Goal: Information Seeking & Learning: Check status

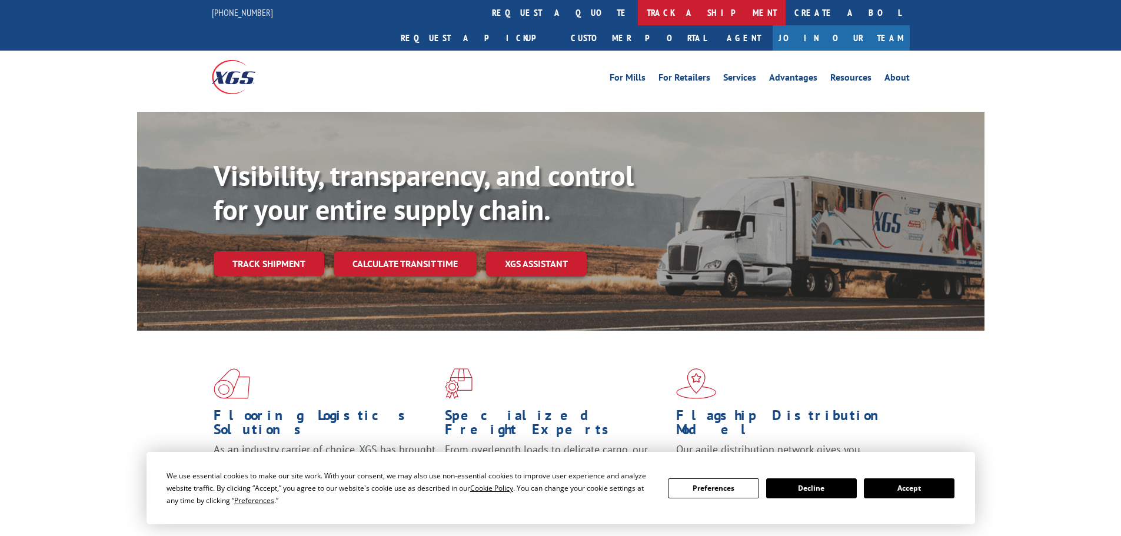
click at [638, 9] on link "track a shipment" at bounding box center [712, 12] width 148 height 25
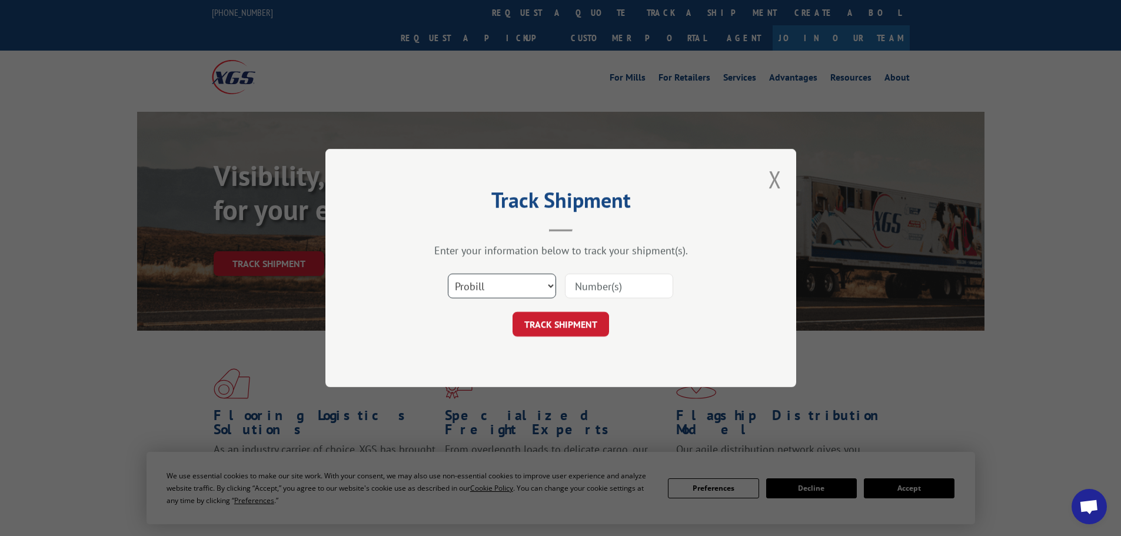
drag, startPoint x: 511, startPoint y: 283, endPoint x: 517, endPoint y: 297, distance: 15.8
click at [516, 295] on select "Select category... Probill BOL PO" at bounding box center [502, 286] width 108 height 25
select select "po"
click at [448, 274] on select "Select category... Probill BOL PO" at bounding box center [502, 286] width 108 height 25
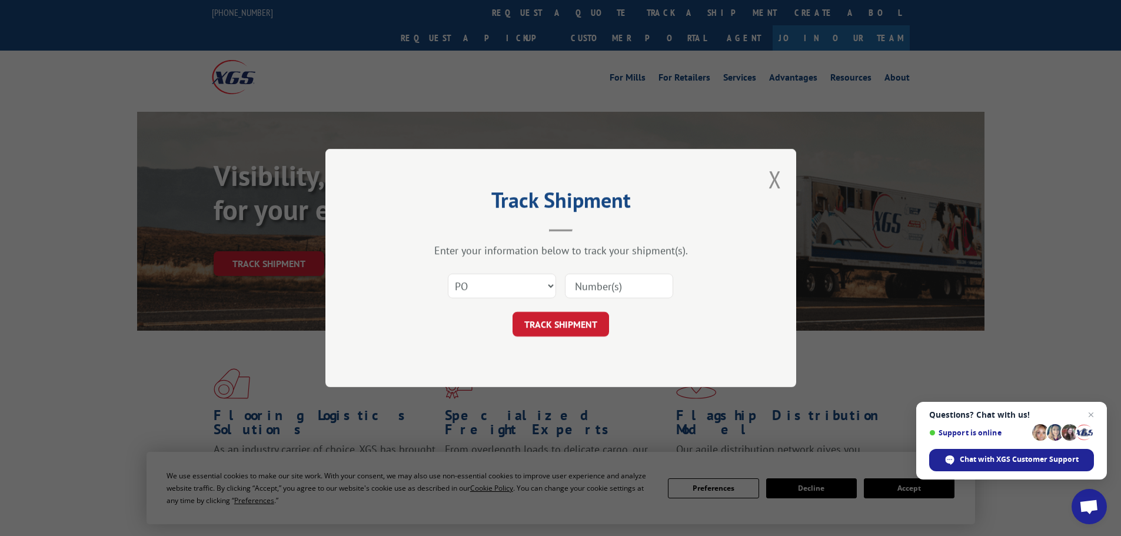
click at [602, 283] on input at bounding box center [619, 286] width 108 height 25
paste input "09524027"
type input "09524027"
click at [583, 325] on button "TRACK SHIPMENT" at bounding box center [561, 324] width 97 height 25
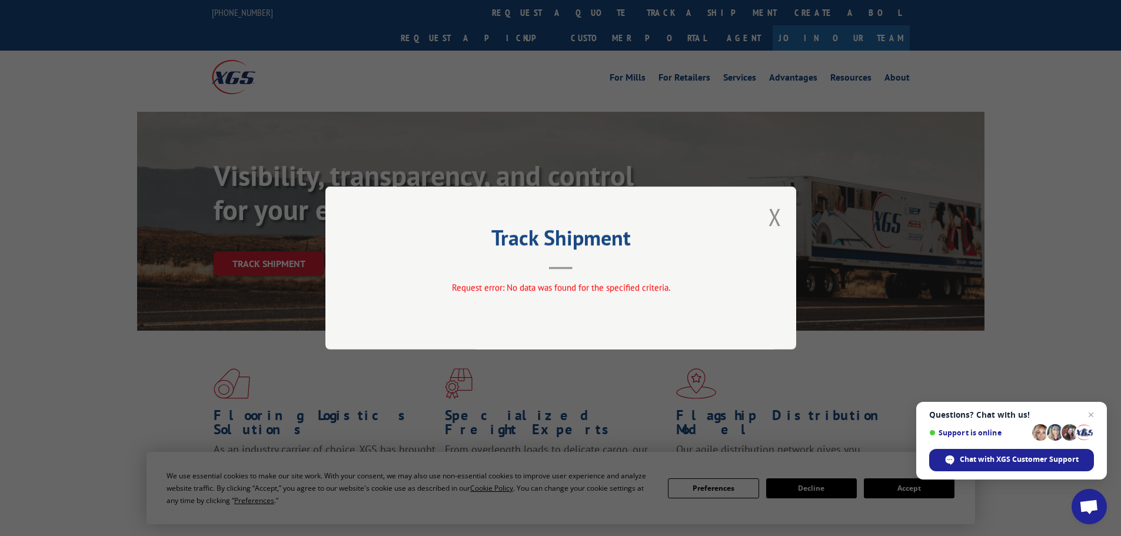
click at [775, 215] on button "Close modal" at bounding box center [775, 216] width 13 height 31
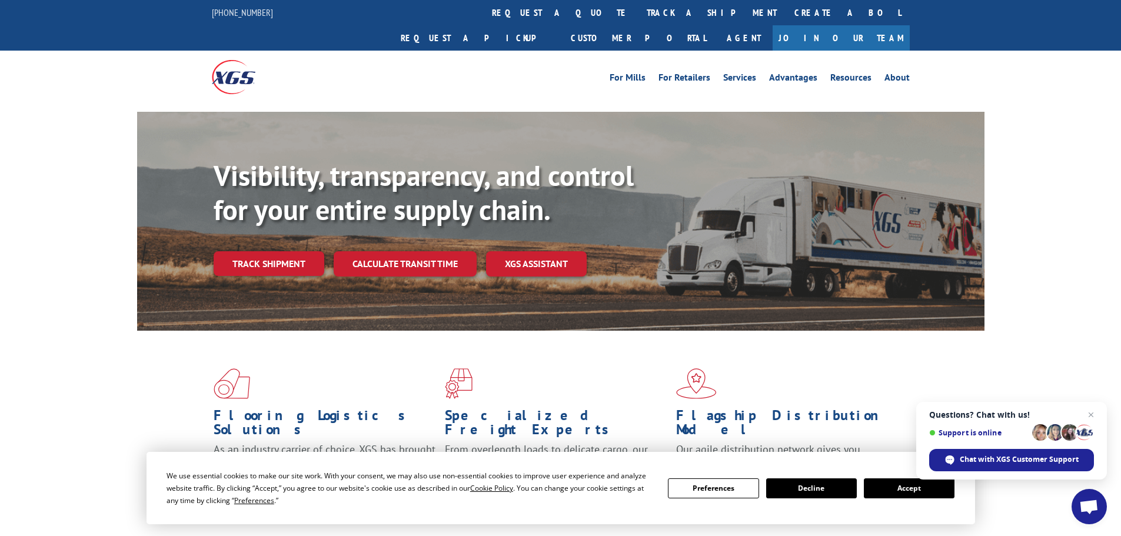
click at [638, 15] on link "track a shipment" at bounding box center [712, 12] width 148 height 25
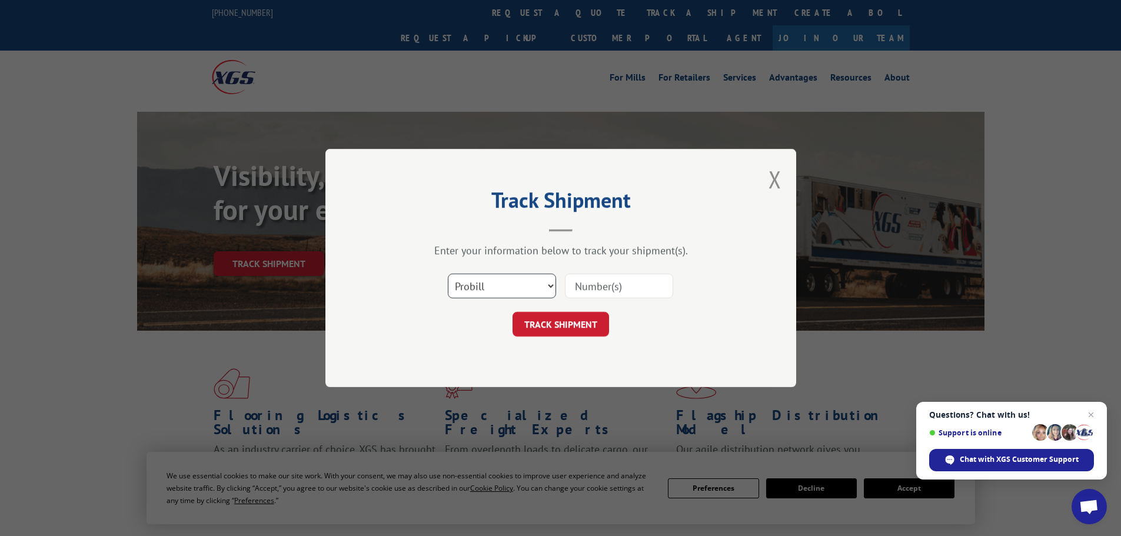
drag, startPoint x: 499, startPoint y: 285, endPoint x: 503, endPoint y: 291, distance: 7.4
click at [500, 287] on select "Select category... Probill BOL PO" at bounding box center [502, 286] width 108 height 25
select select "po"
click at [448, 274] on select "Select category... Probill BOL PO" at bounding box center [502, 286] width 108 height 25
click at [609, 285] on input at bounding box center [619, 286] width 108 height 25
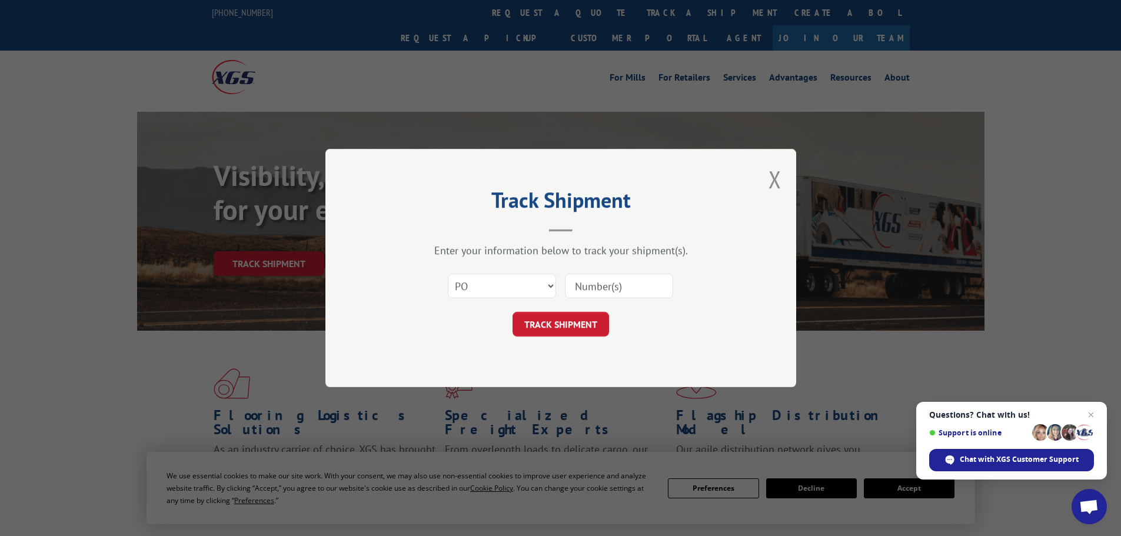
paste input "09524027"
type input "09524027"
click at [576, 326] on button "TRACK SHIPMENT" at bounding box center [561, 324] width 97 height 25
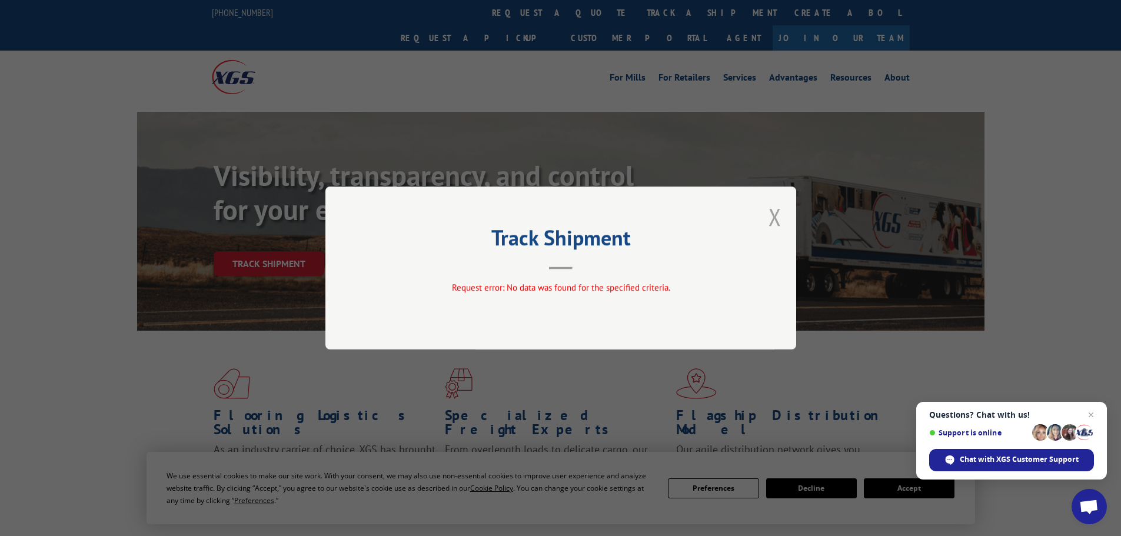
click at [779, 217] on button "Close modal" at bounding box center [775, 216] width 13 height 31
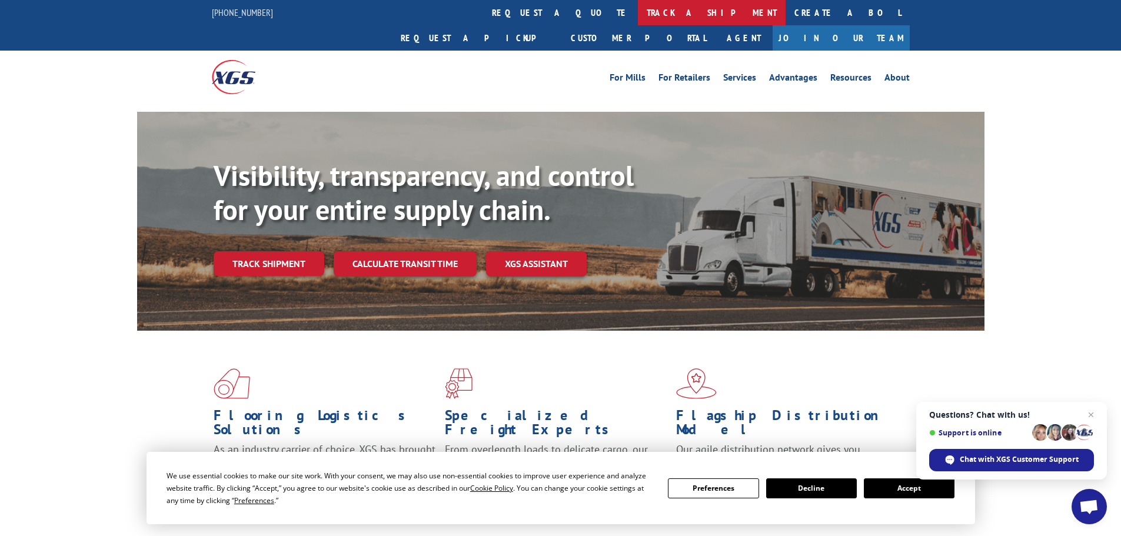
click at [638, 8] on link "track a shipment" at bounding box center [712, 12] width 148 height 25
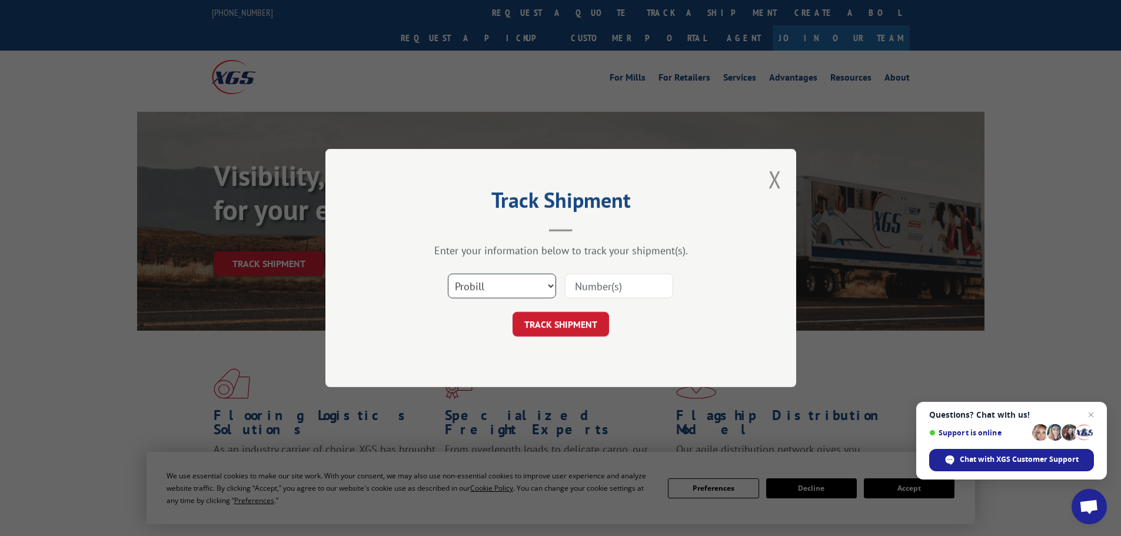
click at [514, 290] on select "Select category... Probill BOL PO" at bounding box center [502, 286] width 108 height 25
select select "bol"
click at [448, 274] on select "Select category... Probill BOL PO" at bounding box center [502, 286] width 108 height 25
click at [622, 287] on input at bounding box center [619, 286] width 108 height 25
paste input "BOLG000080160"
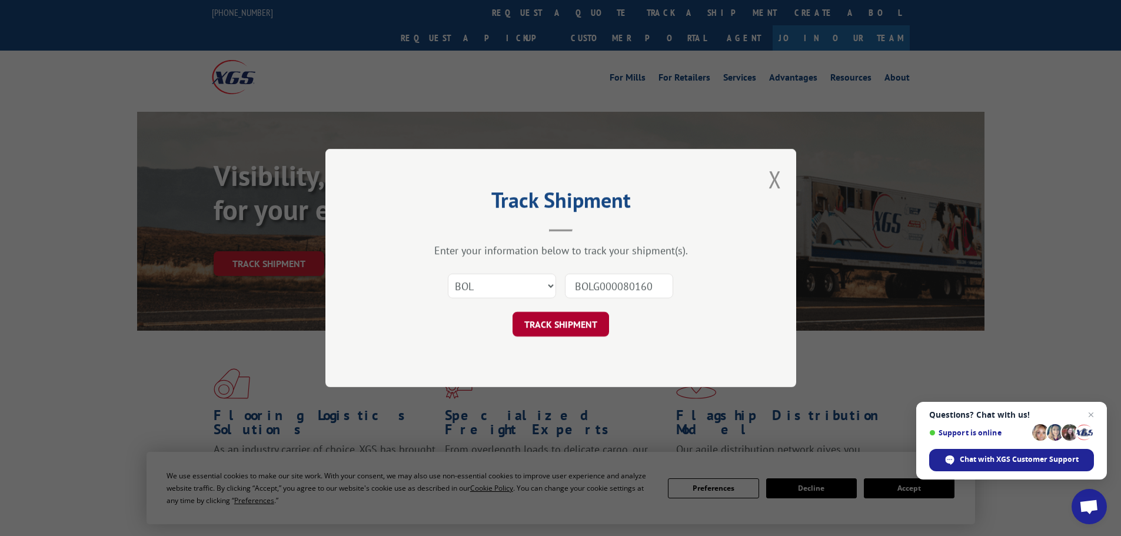
type input "BOLG000080160"
click at [564, 323] on button "TRACK SHIPMENT" at bounding box center [561, 324] width 97 height 25
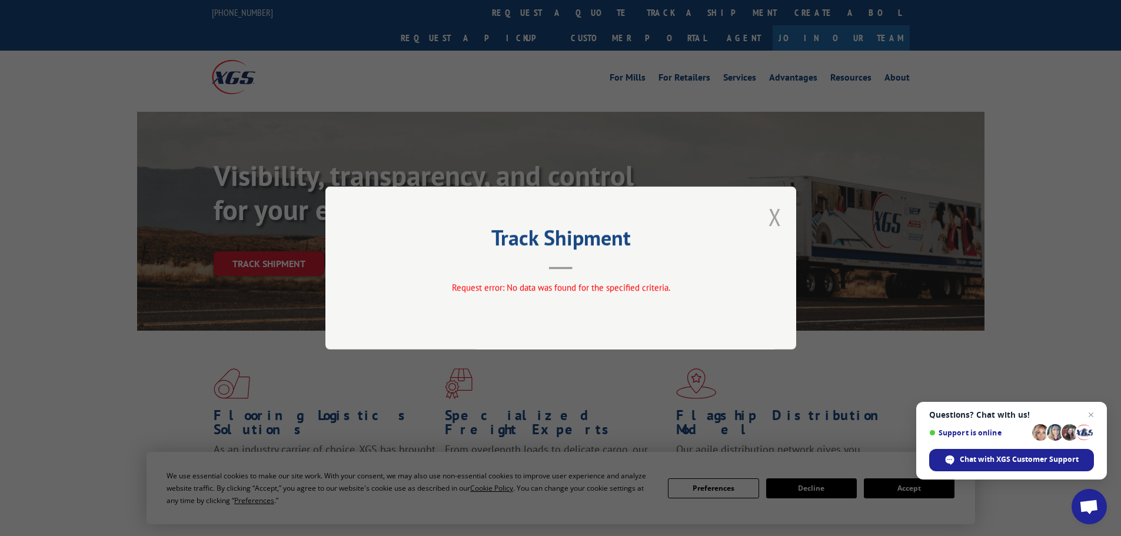
click at [778, 216] on button "Close modal" at bounding box center [775, 216] width 13 height 31
